Goal: Task Accomplishment & Management: Complete application form

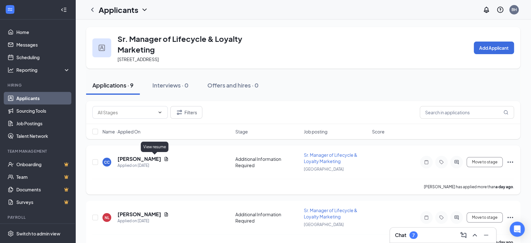
click at [164, 160] on icon "Document" at bounding box center [166, 158] width 5 height 5
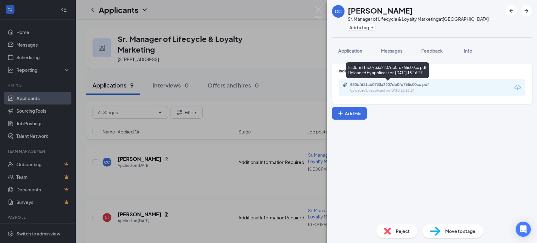
click at [410, 86] on div "830bf611ab0733a2207db0fd765c00cc.pdf" at bounding box center [394, 84] width 88 height 5
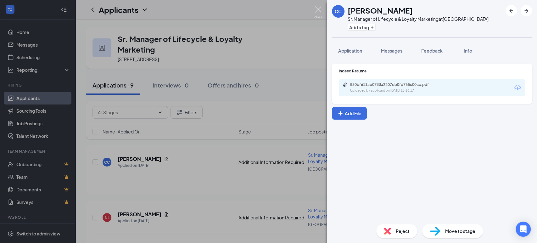
click at [322, 7] on img at bounding box center [318, 12] width 8 height 12
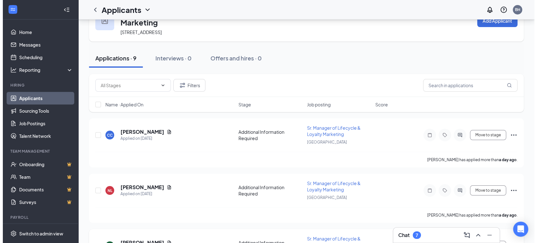
scroll to position [70, 0]
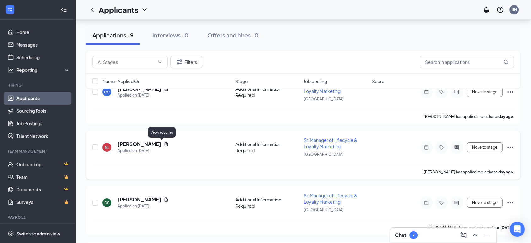
click at [164, 143] on icon "Document" at bounding box center [166, 143] width 5 height 5
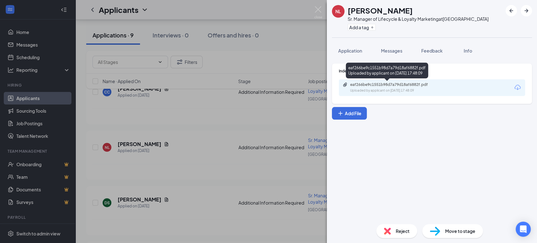
click at [372, 84] on div "eaf266be9c1551b98d7a79d18af6882f.pdf" at bounding box center [394, 84] width 88 height 5
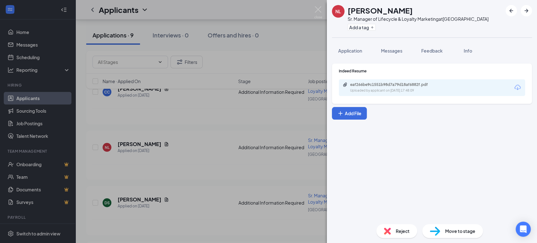
click at [398, 231] on span "Reject" at bounding box center [402, 230] width 14 height 7
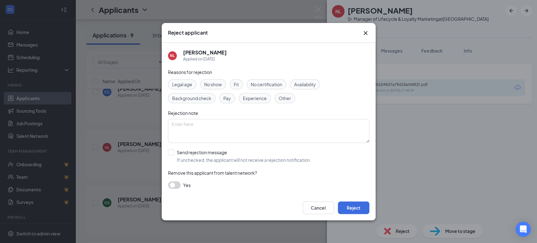
drag, startPoint x: 250, startPoint y: 99, endPoint x: 260, endPoint y: 118, distance: 21.4
click at [251, 99] on span "Experience" at bounding box center [255, 98] width 24 height 7
click at [357, 207] on button "Reject" at bounding box center [353, 207] width 31 height 13
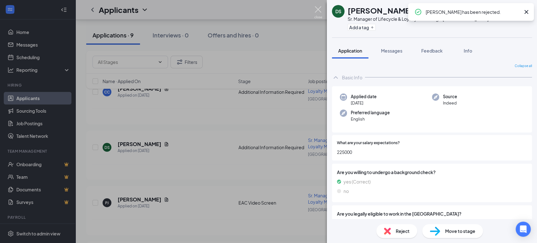
click at [317, 9] on img at bounding box center [318, 12] width 8 height 12
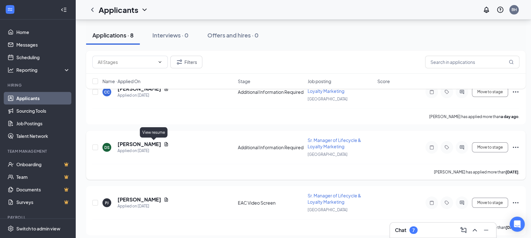
click at [165, 144] on icon "Document" at bounding box center [166, 144] width 3 height 4
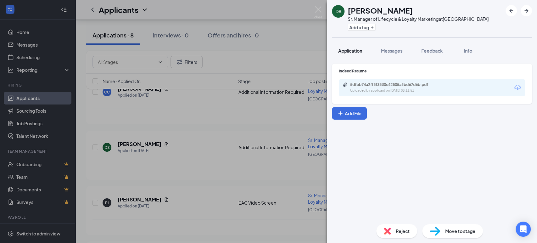
click at [348, 49] on span "Application" at bounding box center [350, 51] width 24 height 6
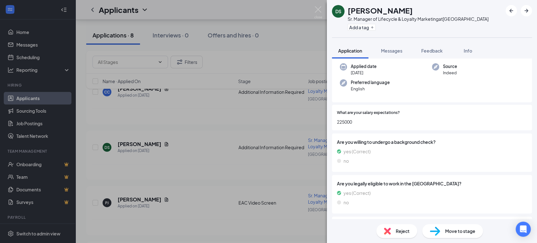
scroll to position [30, 0]
click at [317, 9] on img at bounding box center [318, 12] width 8 height 12
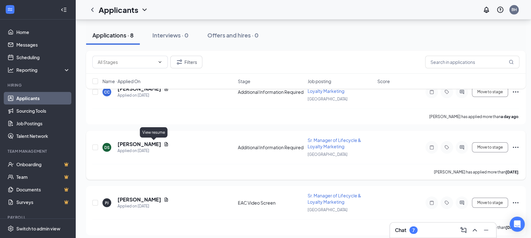
click at [164, 143] on icon "Document" at bounding box center [166, 143] width 5 height 5
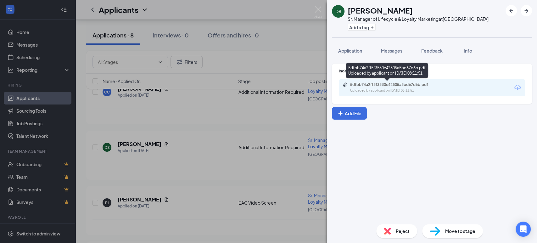
click at [392, 85] on div "5dfbb74a2ff5f3530e42505a5bd67d6b.pdf" at bounding box center [394, 84] width 88 height 5
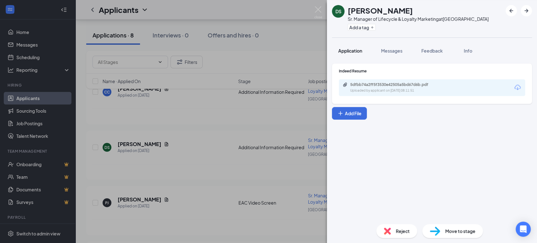
click at [348, 49] on span "Application" at bounding box center [350, 51] width 24 height 6
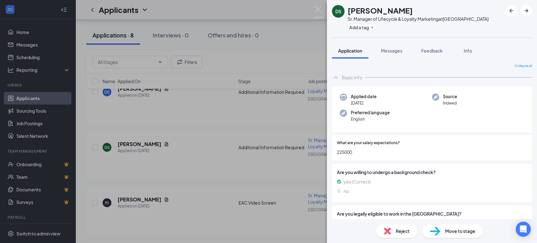
click at [184, 150] on div "DS [PERSON_NAME] Manager of Lifecycle & Loyalty Marketing at [GEOGRAPHIC_DATA] …" at bounding box center [268, 121] width 537 height 243
